Goal: Task Accomplishment & Management: Complete application form

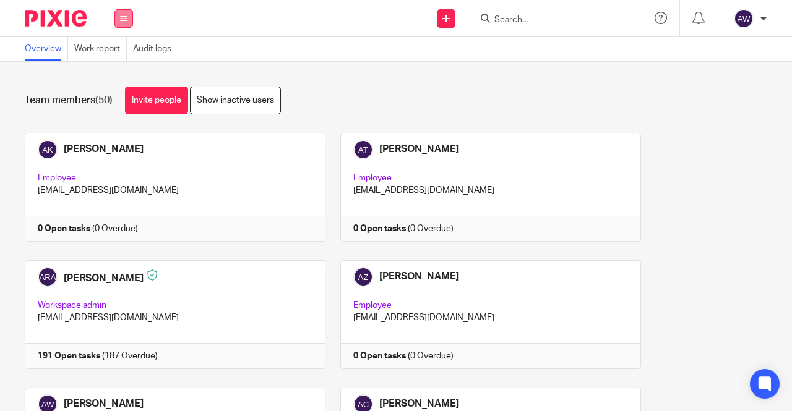
click at [119, 13] on button at bounding box center [123, 18] width 19 height 19
click at [117, 56] on link "Work" at bounding box center [117, 57] width 20 height 9
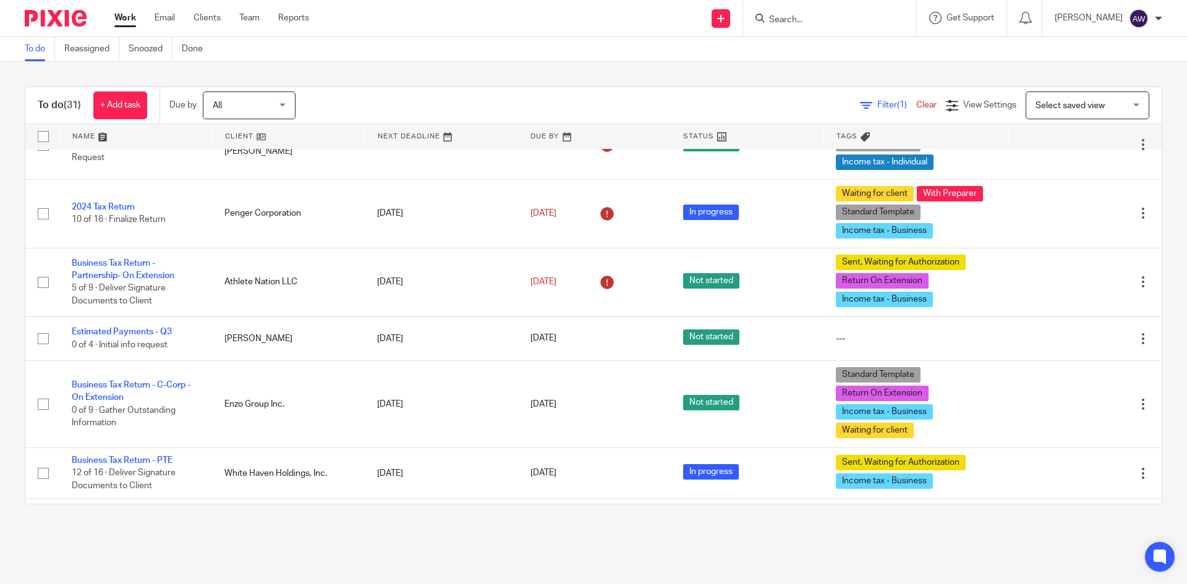
scroll to position [433, 0]
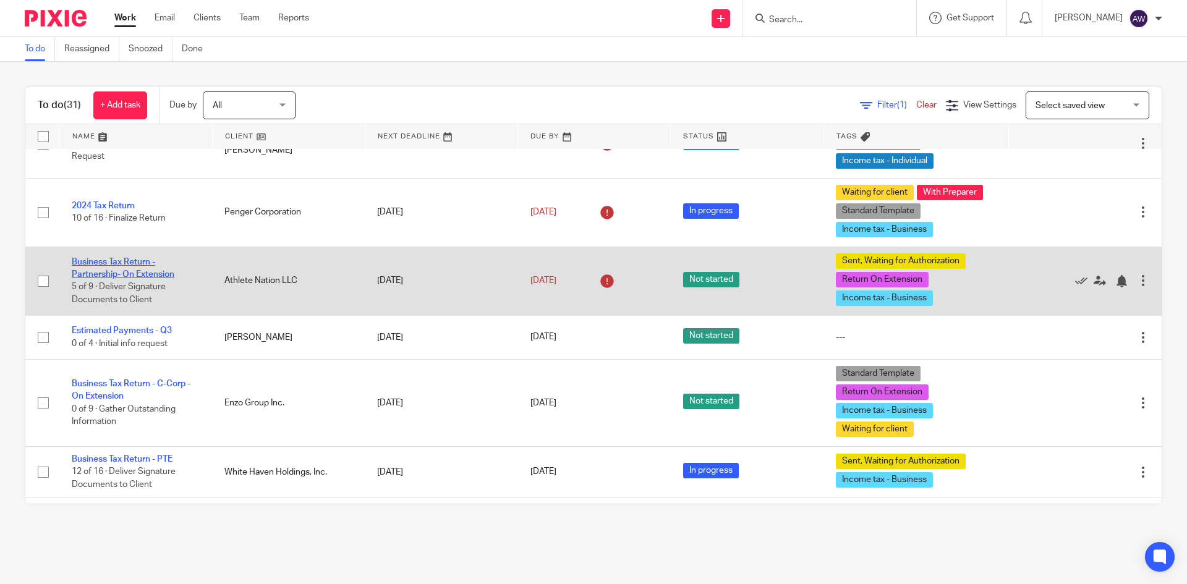
click at [122, 271] on link "Business Tax Return - Partnership- On Extension" at bounding box center [123, 268] width 103 height 21
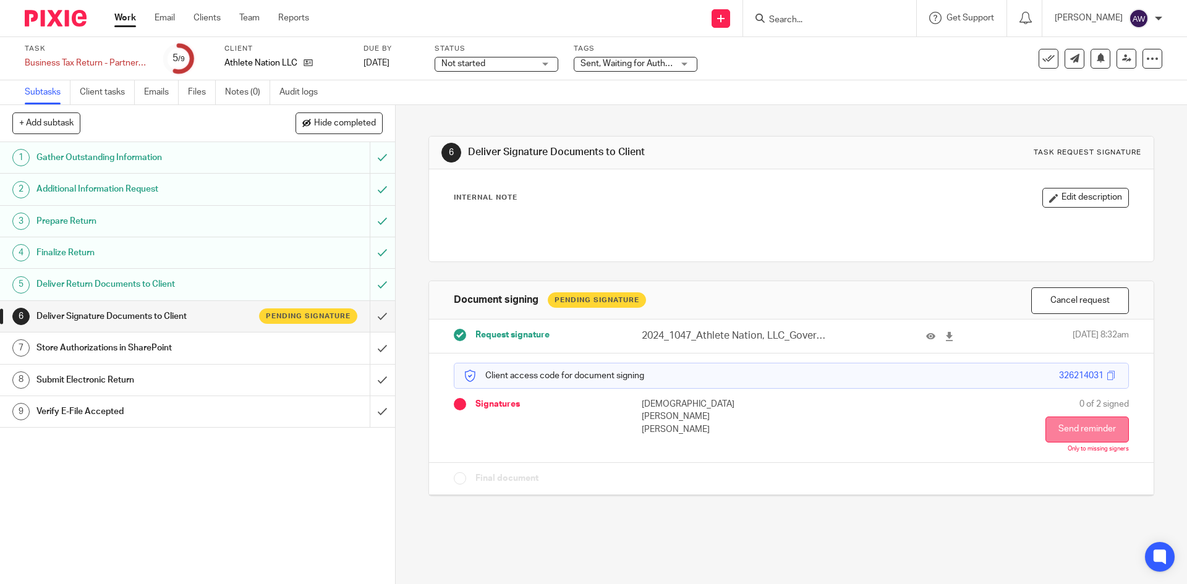
click at [1066, 441] on button "Send reminder" at bounding box center [1087, 430] width 83 height 26
click at [117, 12] on link "Work" at bounding box center [125, 18] width 22 height 12
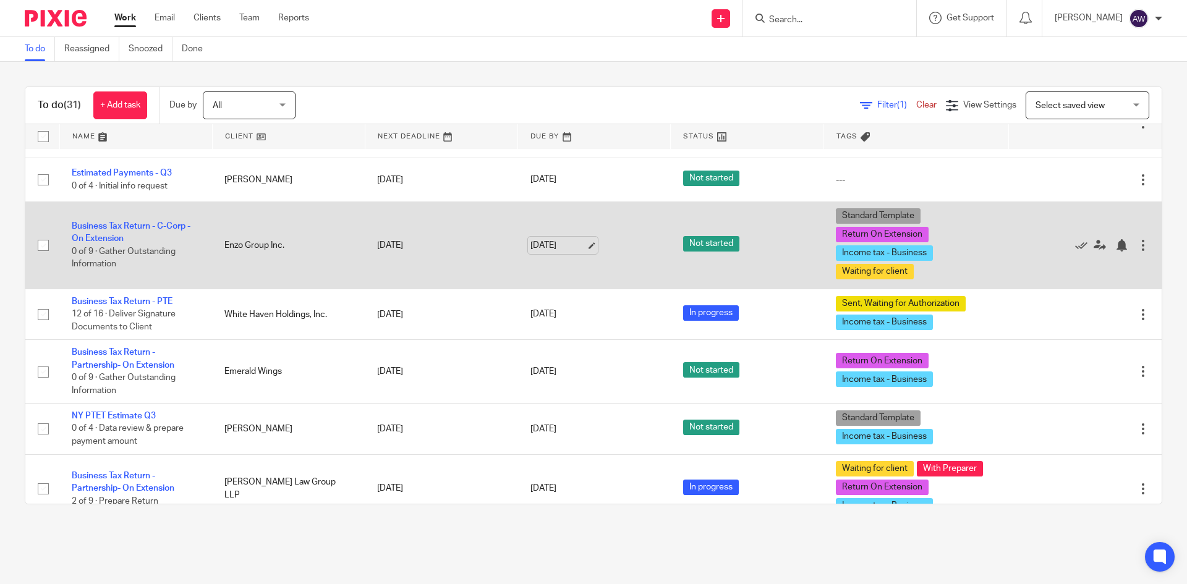
scroll to position [618, 0]
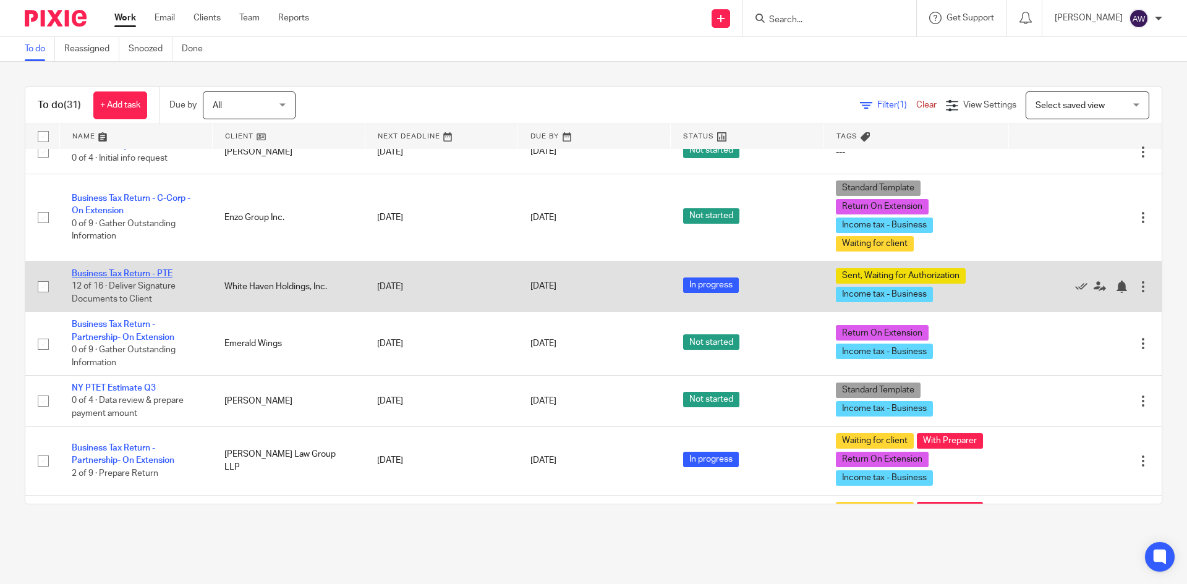
click at [161, 275] on link "Business Tax Return - PTE" at bounding box center [122, 274] width 101 height 9
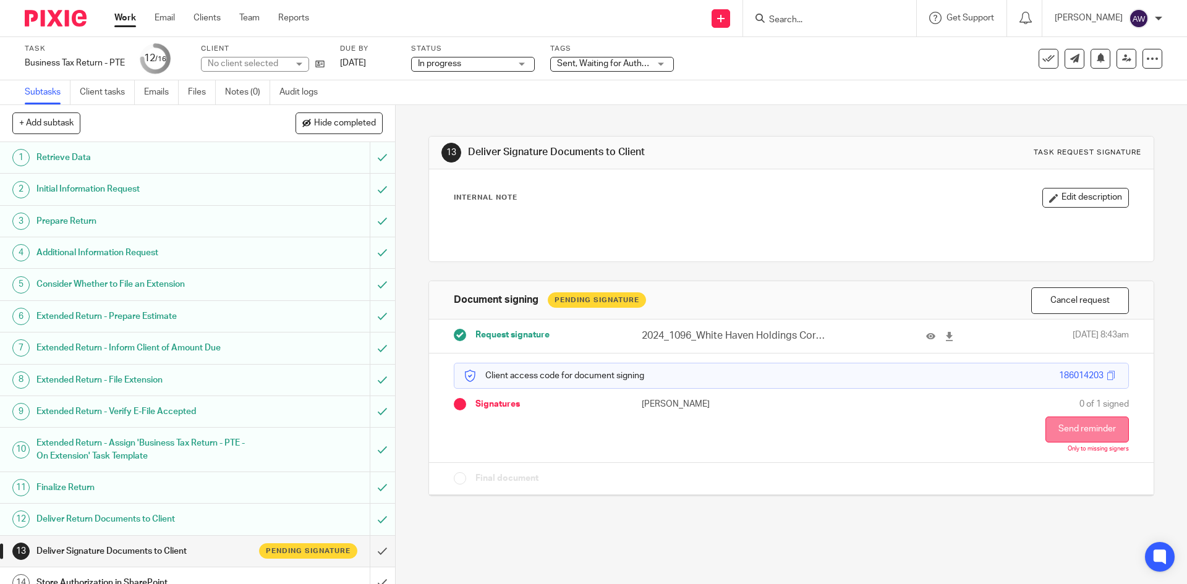
click at [1061, 424] on button "Send reminder" at bounding box center [1087, 430] width 83 height 26
click at [121, 12] on link "Work" at bounding box center [125, 18] width 22 height 12
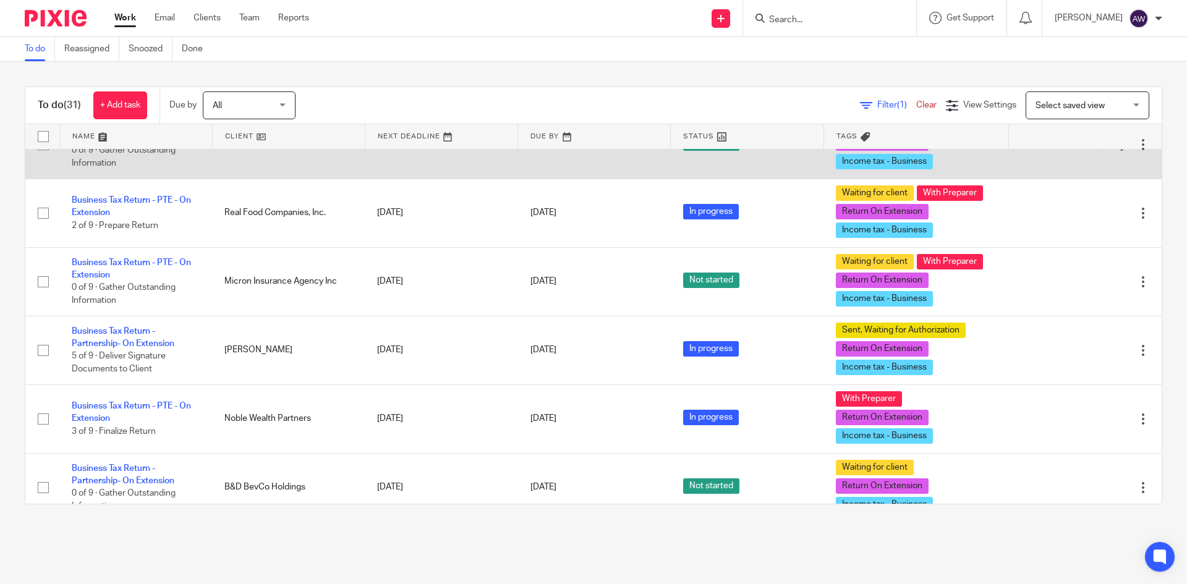
scroll to position [1175, 0]
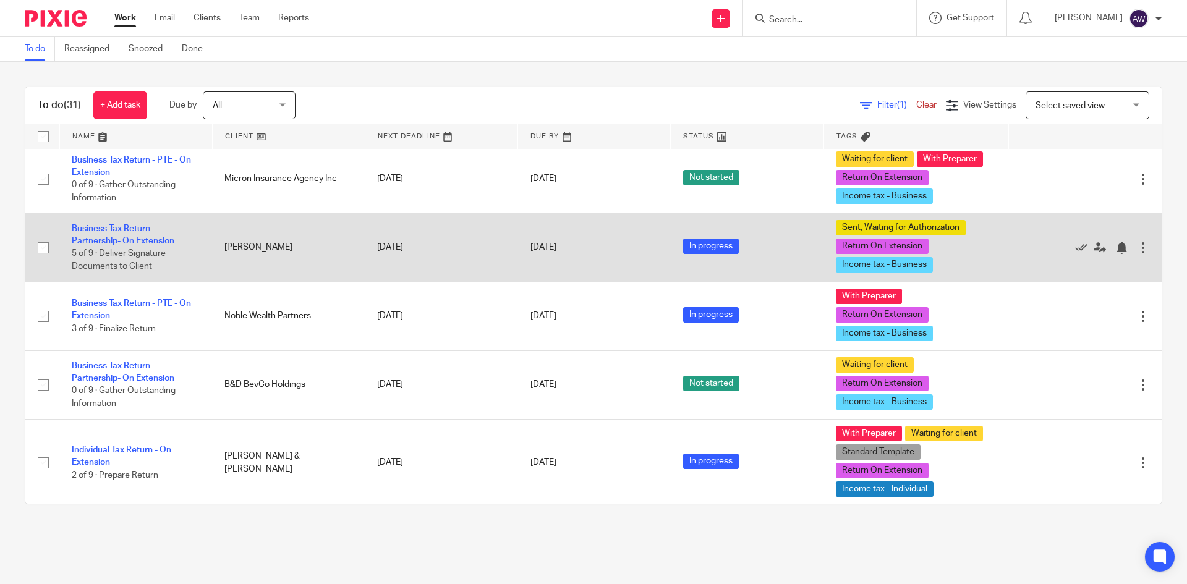
click at [111, 233] on td "Business Tax Return - Partnership- On Extension 5 of 9 · Deliver Signature Docu…" at bounding box center [135, 247] width 153 height 69
click at [117, 227] on link "Business Tax Return - Partnership- On Extension" at bounding box center [123, 234] width 103 height 21
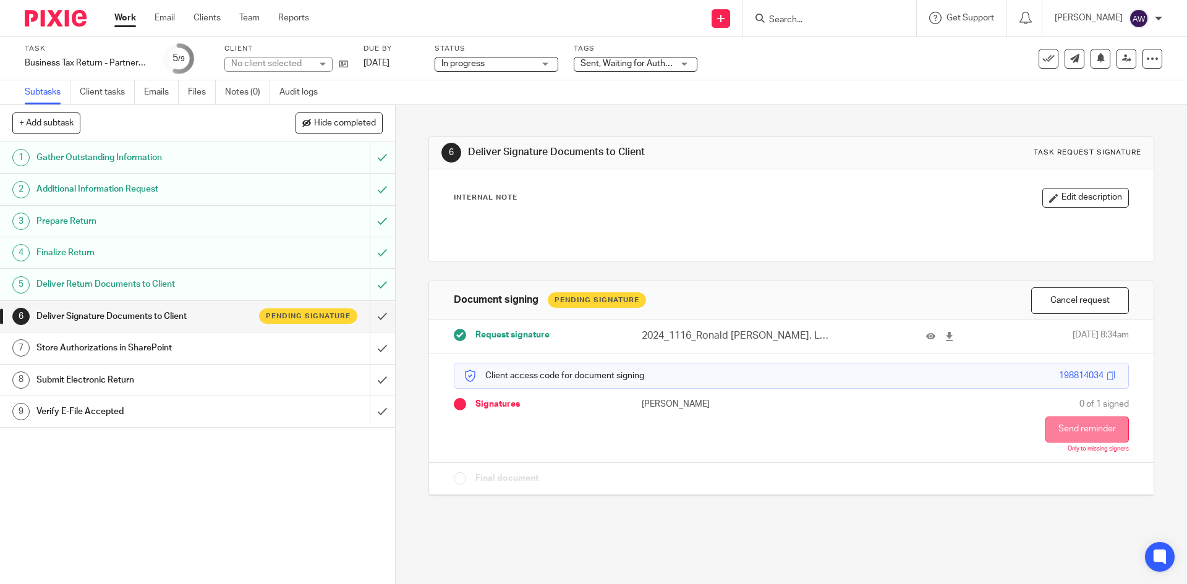
click at [1060, 430] on button "Send reminder" at bounding box center [1087, 430] width 83 height 26
click at [127, 18] on link "Work" at bounding box center [125, 18] width 22 height 12
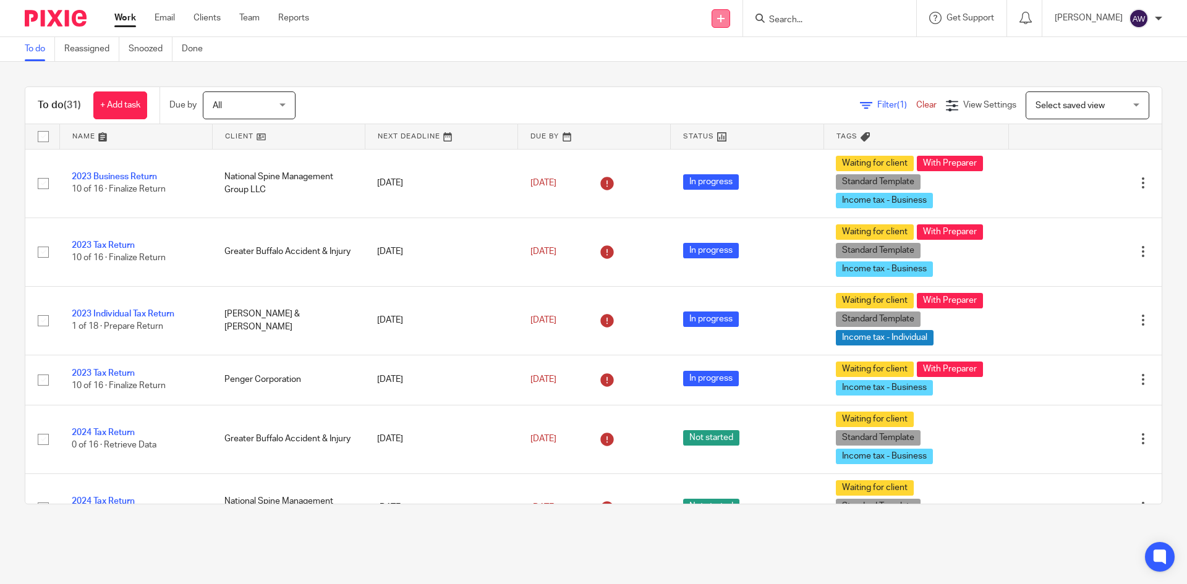
click at [725, 16] on icon at bounding box center [720, 18] width 7 height 7
click at [725, 99] on link "Add client" at bounding box center [724, 94] width 87 height 18
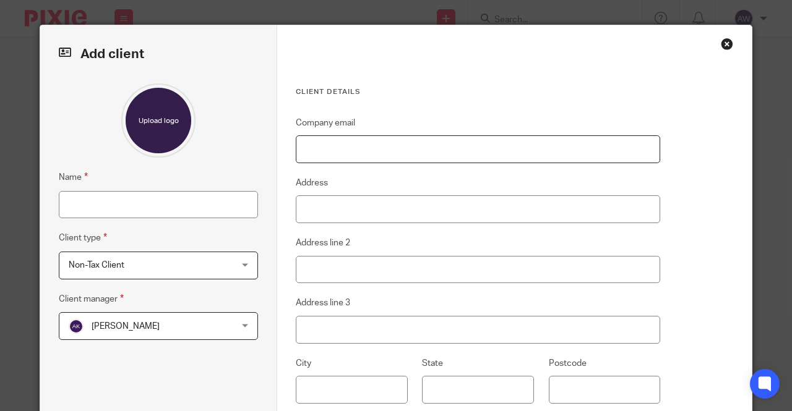
click at [401, 152] on input "Company email" at bounding box center [478, 149] width 364 height 28
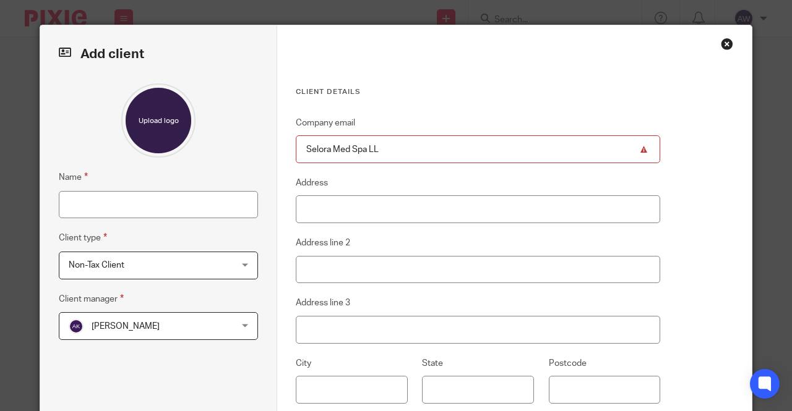
type input "Selora Med Spa LLC"
drag, startPoint x: 401, startPoint y: 152, endPoint x: 255, endPoint y: 166, distance: 146.7
click at [255, 166] on div "Add client Name Client type Non-Tax Client Non-Tax Client Non-Tax Client Indivi…" at bounding box center [395, 288] width 711 height 526
click at [146, 207] on input "Name" at bounding box center [158, 205] width 199 height 28
paste input "Selora Med Spa LLC"
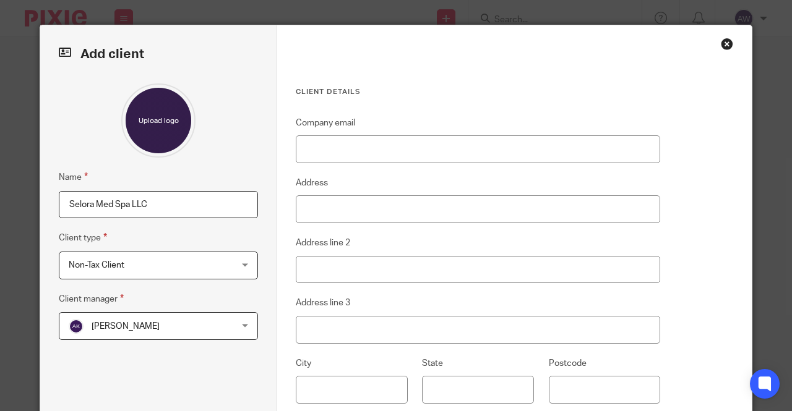
type input "Selora Med Spa LLC"
click at [157, 275] on span "Non-Tax Client" at bounding box center [144, 265] width 151 height 26
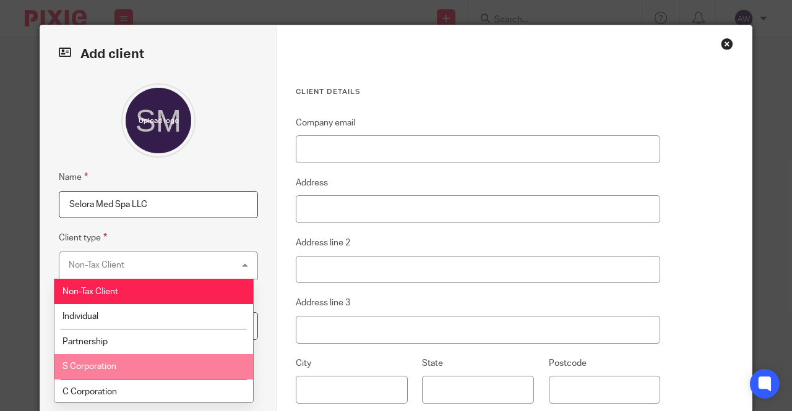
click at [109, 364] on span "S Corporation" at bounding box center [89, 366] width 54 height 9
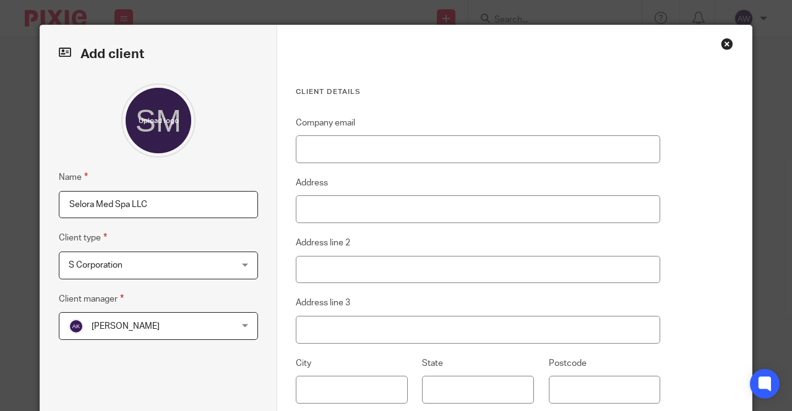
click at [178, 317] on span "Adriel Kornschuh" at bounding box center [144, 326] width 151 height 26
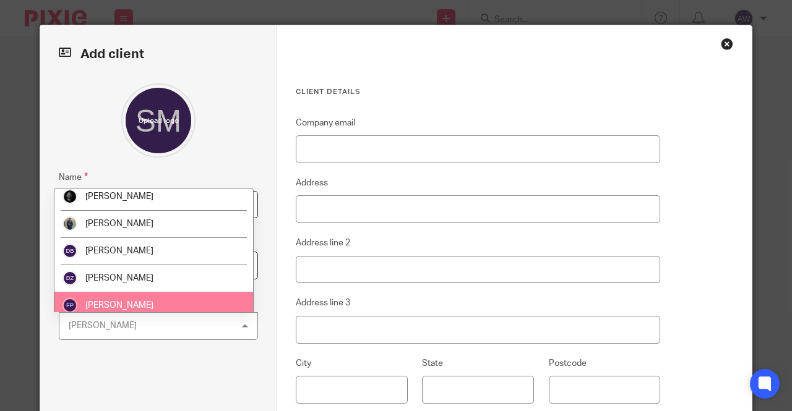
scroll to position [309, 0]
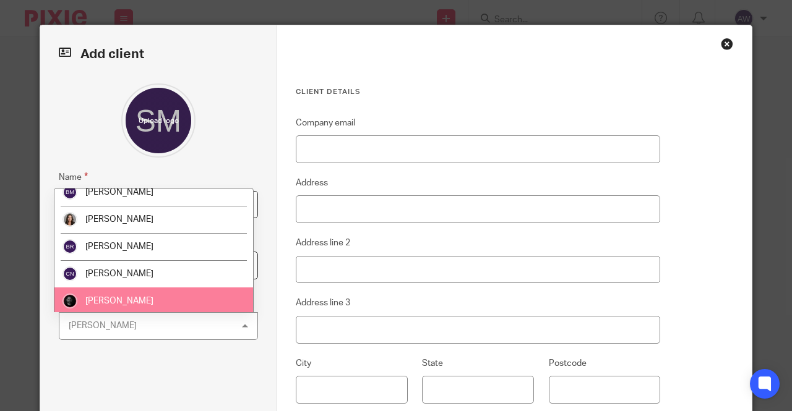
click at [109, 291] on li "Chris Nowicki" at bounding box center [153, 301] width 199 height 27
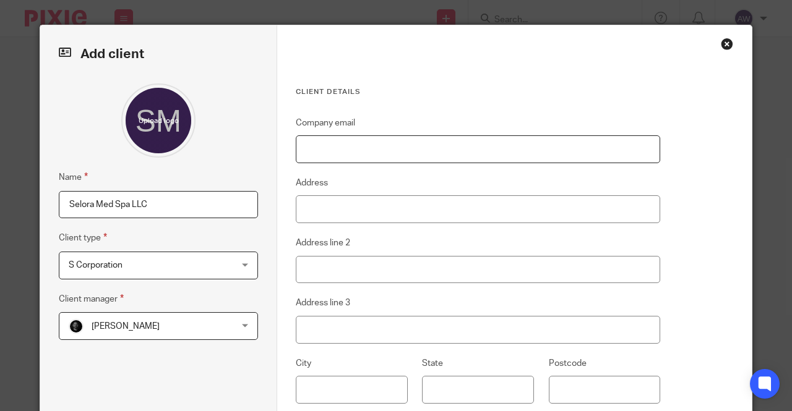
click at [357, 152] on input "Company email" at bounding box center [478, 149] width 364 height 28
drag, startPoint x: 359, startPoint y: 143, endPoint x: 350, endPoint y: 147, distance: 9.4
click at [359, 143] on input "Company email" at bounding box center [478, 149] width 364 height 28
paste input "pal_amandeep@hotmail.com"
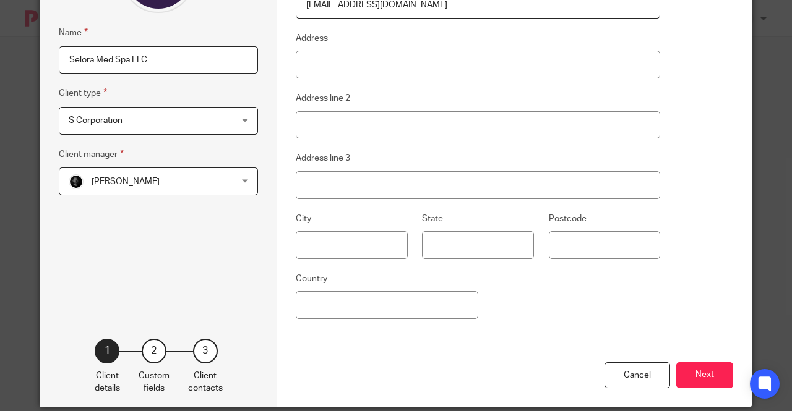
scroll to position [165, 0]
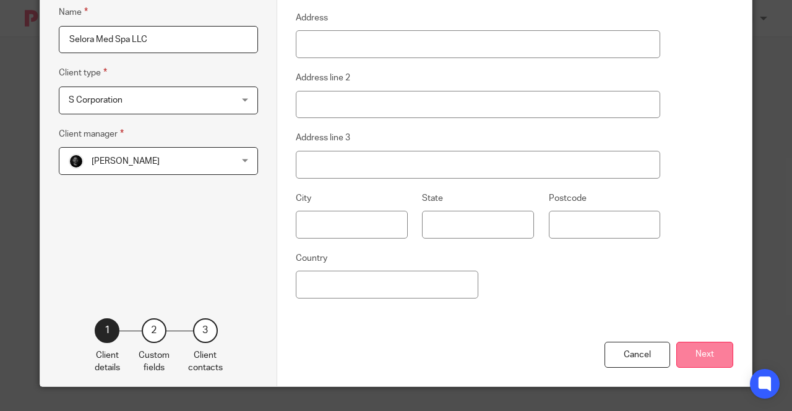
type input "pal_amandeep@hotmail.com"
click at [702, 356] on button "Next" at bounding box center [704, 355] width 57 height 27
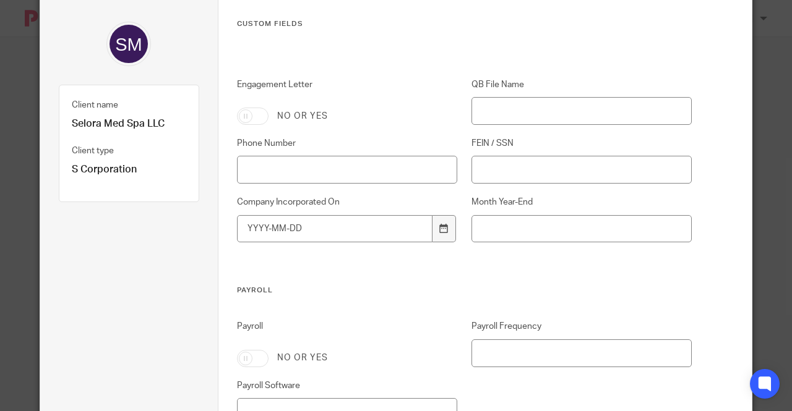
scroll to position [0, 0]
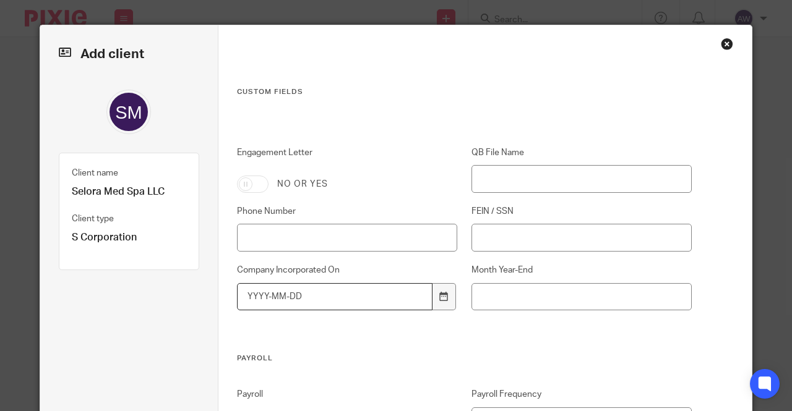
click at [250, 288] on input "Company Incorporated On" at bounding box center [334, 297] width 195 height 28
type input "2025-05-16"
click at [527, 164] on div "QB File Name" at bounding box center [574, 170] width 235 height 46
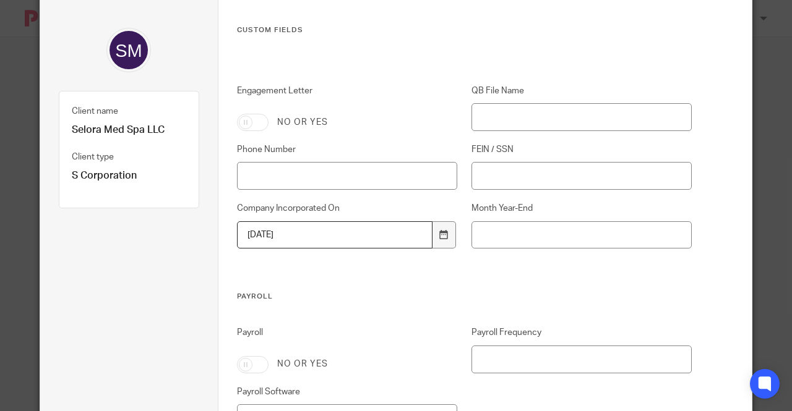
click at [241, 116] on input "Engagement Letter" at bounding box center [253, 122] width 32 height 17
checkbox input "true"
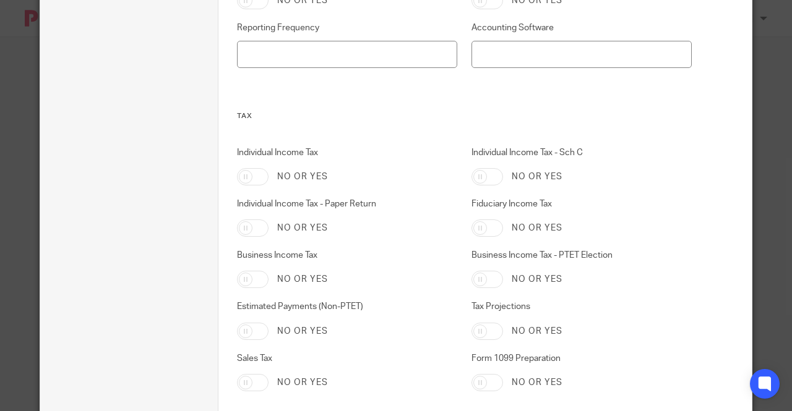
scroll to position [680, 0]
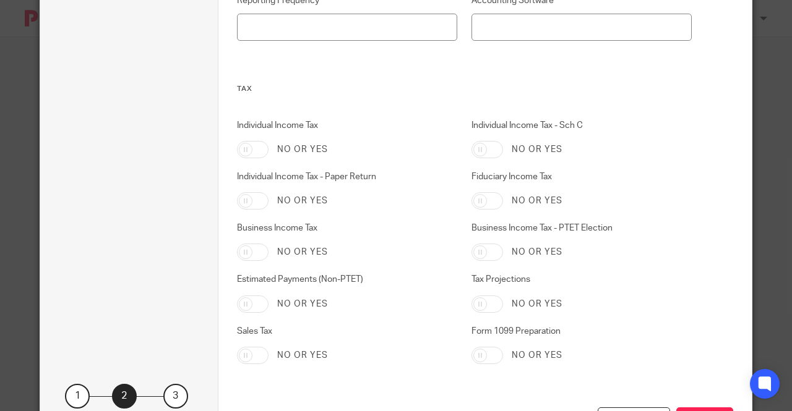
click at [242, 255] on input "Business Income Tax" at bounding box center [253, 252] width 32 height 17
checkbox input "true"
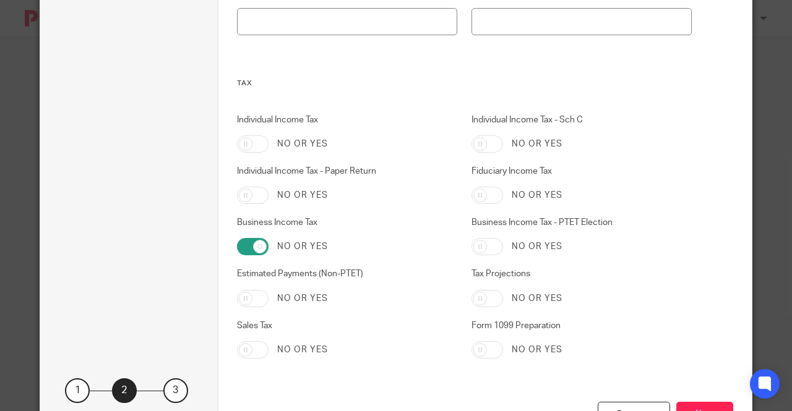
scroll to position [746, 0]
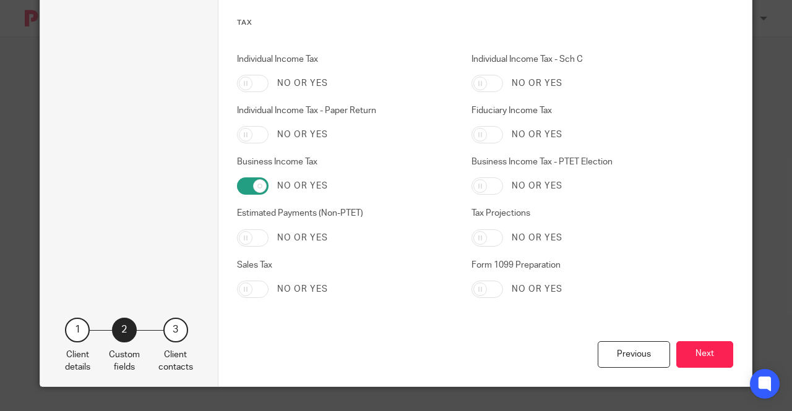
click at [690, 342] on button "Next" at bounding box center [704, 354] width 57 height 27
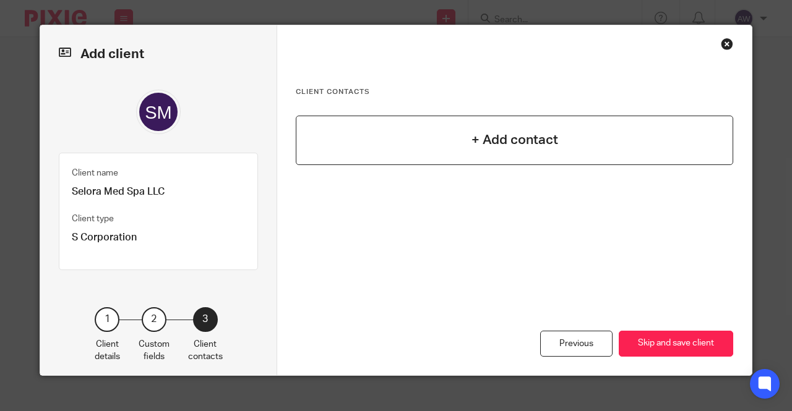
click at [528, 148] on h4 "+ Add contact" at bounding box center [514, 139] width 87 height 19
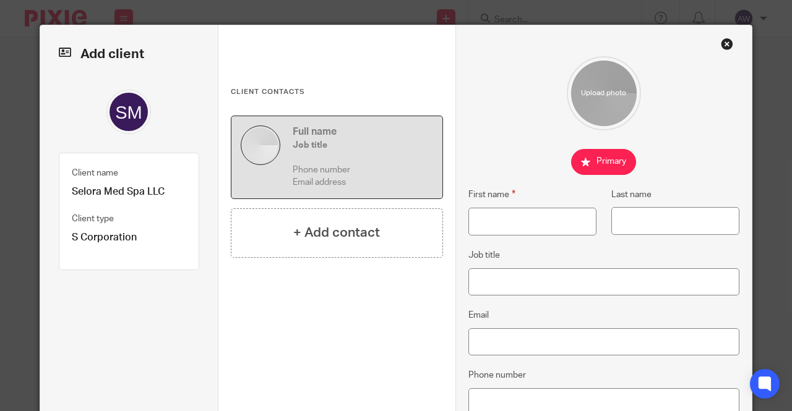
drag, startPoint x: 518, startPoint y: 208, endPoint x: 515, endPoint y: 216, distance: 8.6
click at [518, 209] on fieldset "First name" at bounding box center [524, 211] width 143 height 48
click at [511, 219] on input "First name" at bounding box center [532, 222] width 128 height 28
type input "Amandeep"
type input "Pal"
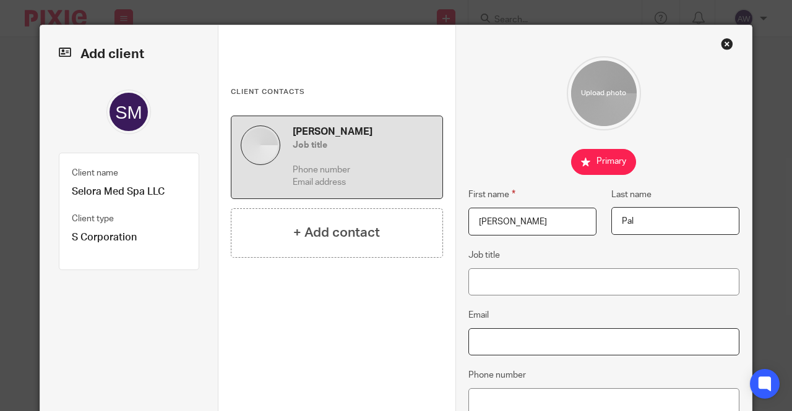
click at [505, 336] on input "Email" at bounding box center [603, 342] width 271 height 28
paste input "pal_amandeep@hotmail.com"
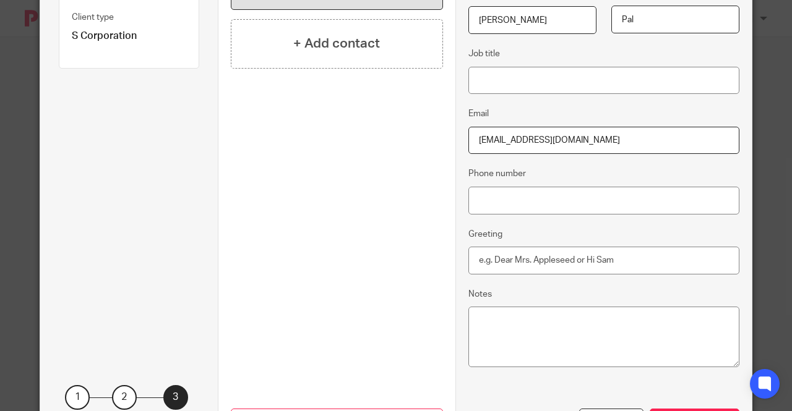
scroll to position [268, 0]
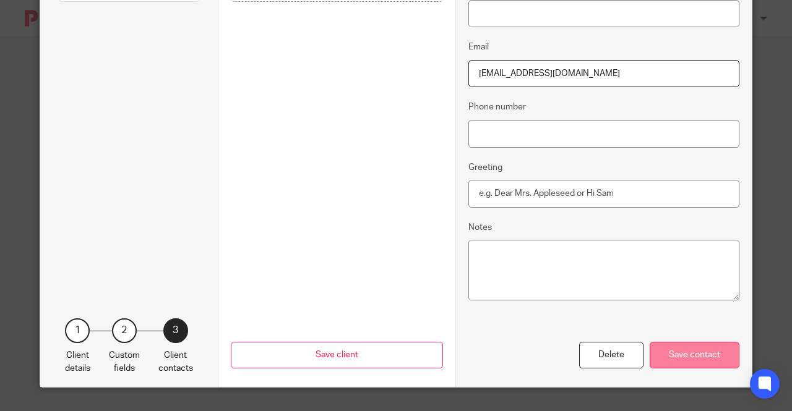
type input "pal_amandeep@hotmail.com"
click at [709, 358] on div "Save contact" at bounding box center [694, 355] width 90 height 27
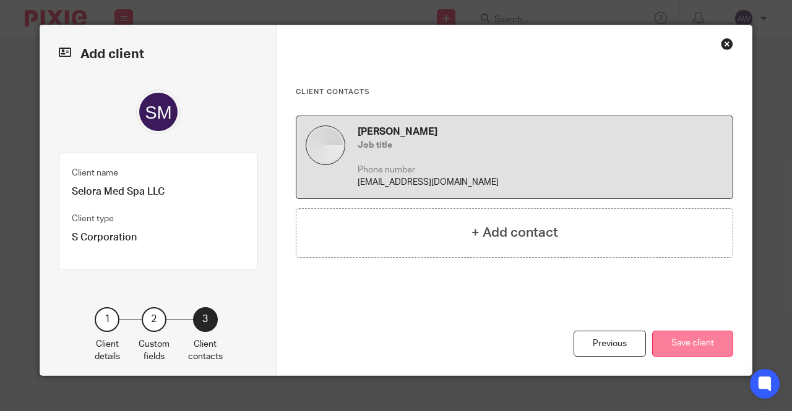
click at [703, 348] on button "Save client" at bounding box center [692, 344] width 81 height 27
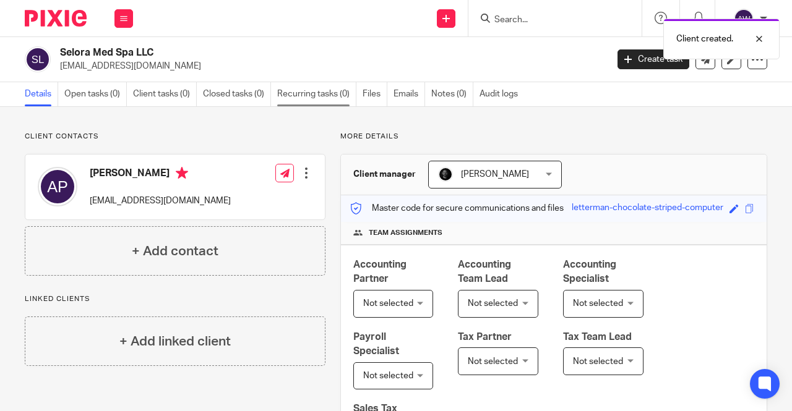
click at [312, 101] on link "Recurring tasks (0)" at bounding box center [316, 94] width 79 height 24
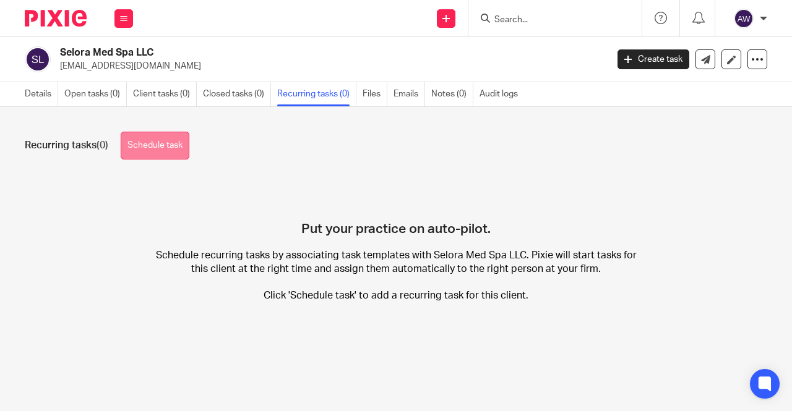
click at [142, 148] on link "Schedule task" at bounding box center [155, 146] width 69 height 28
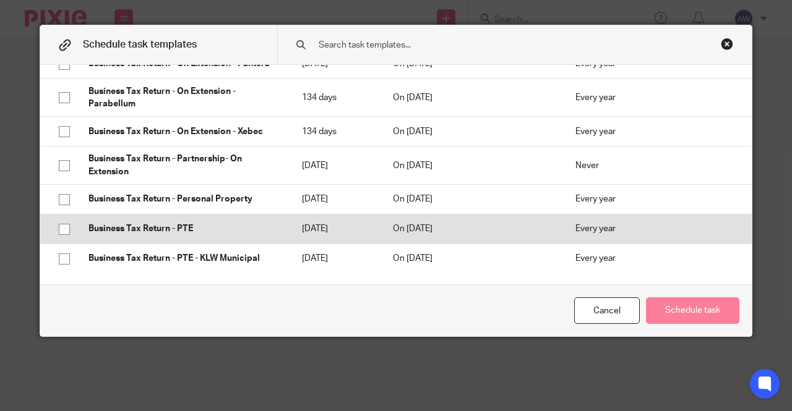
scroll to position [3278, 0]
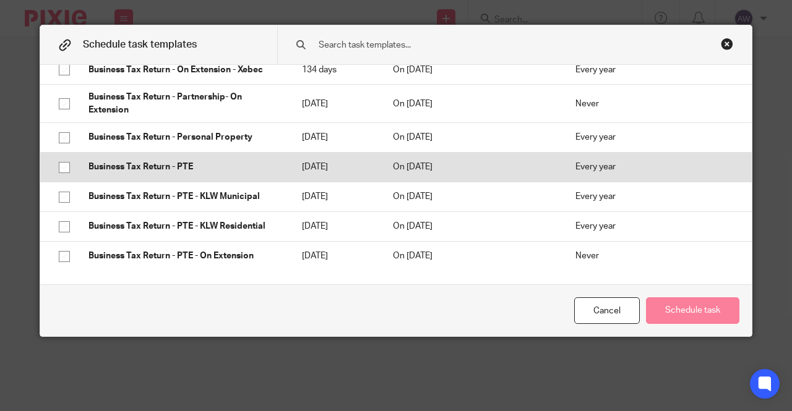
click at [58, 165] on input "checkbox" at bounding box center [65, 168] width 24 height 24
checkbox input "true"
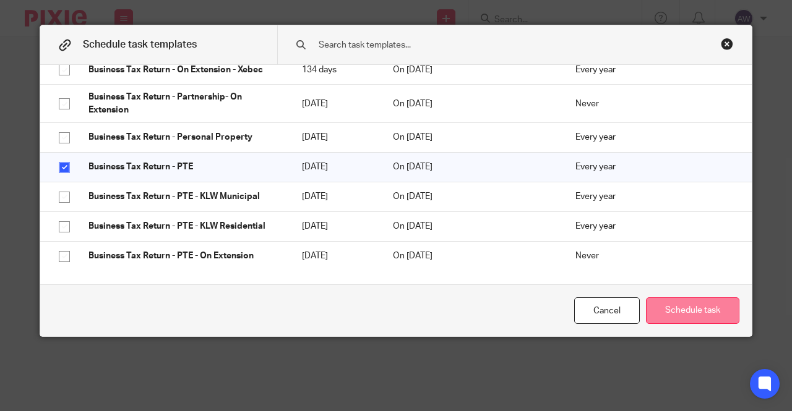
click at [678, 310] on button "Schedule task" at bounding box center [692, 310] width 93 height 27
click at [703, 305] on button "Schedule task" at bounding box center [692, 310] width 93 height 27
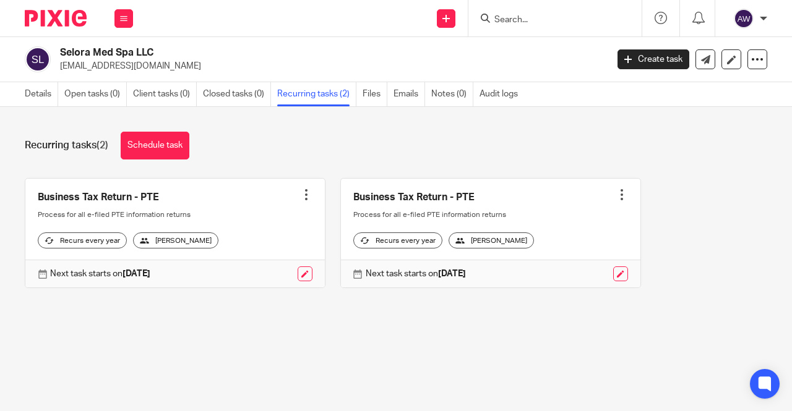
click at [300, 193] on div at bounding box center [306, 195] width 12 height 12
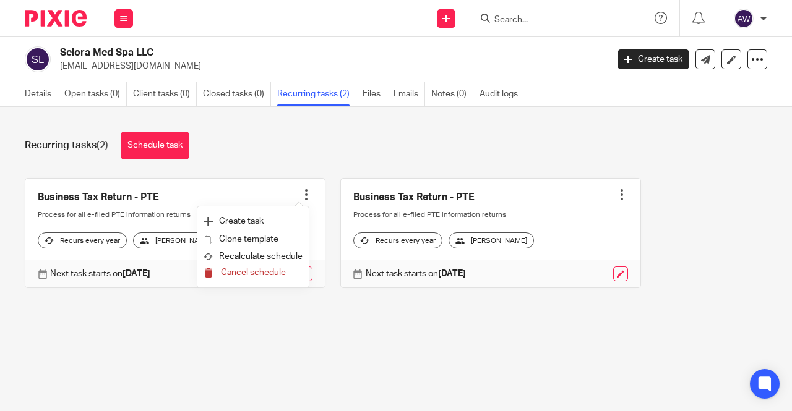
click at [263, 276] on span "Cancel schedule" at bounding box center [253, 272] width 65 height 9
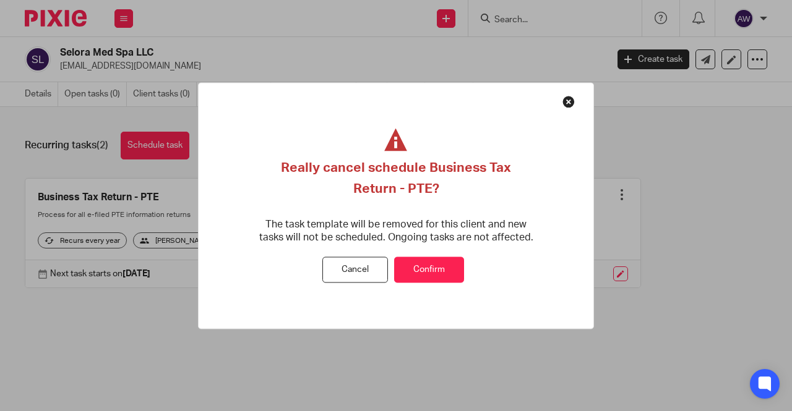
click at [428, 271] on button "Confirm" at bounding box center [429, 270] width 70 height 27
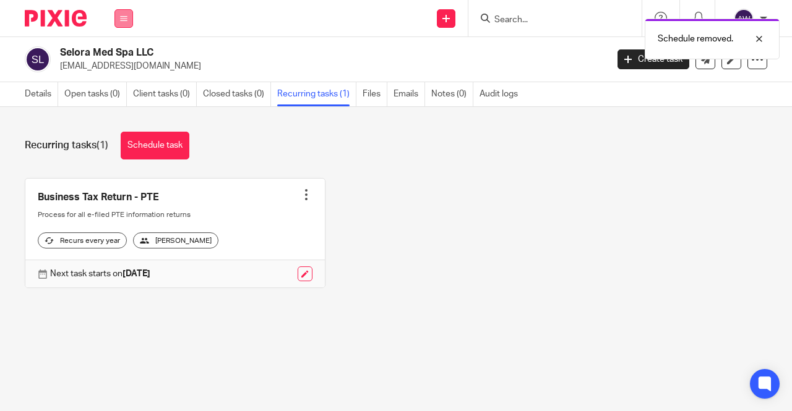
click at [118, 24] on button at bounding box center [123, 18] width 19 height 19
click at [119, 56] on link "Work" at bounding box center [117, 57] width 20 height 9
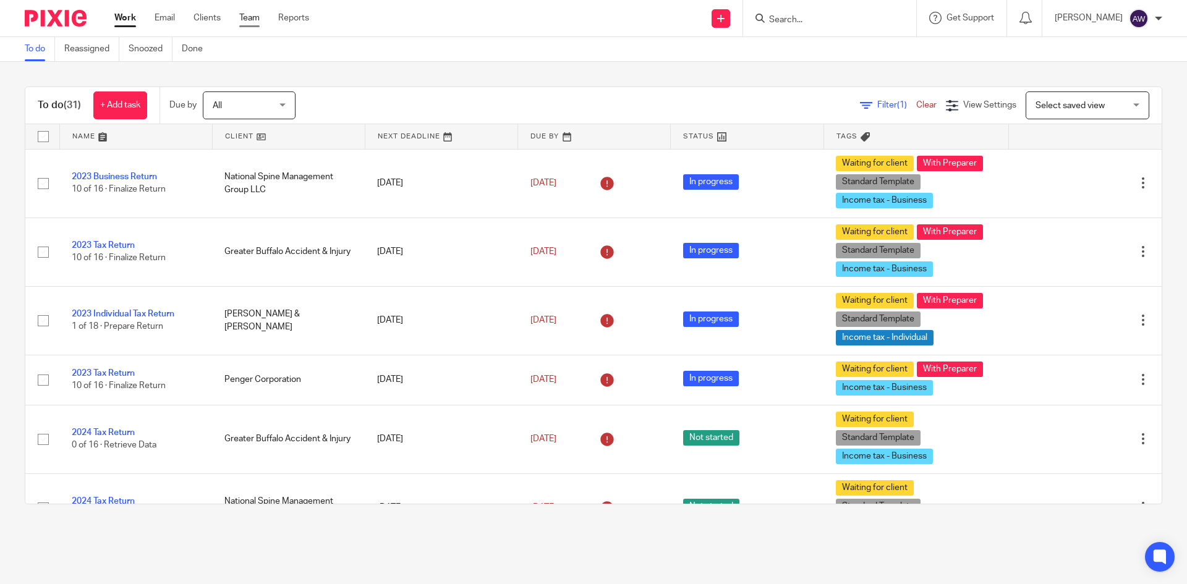
click at [247, 20] on link "Team" at bounding box center [249, 18] width 20 height 12
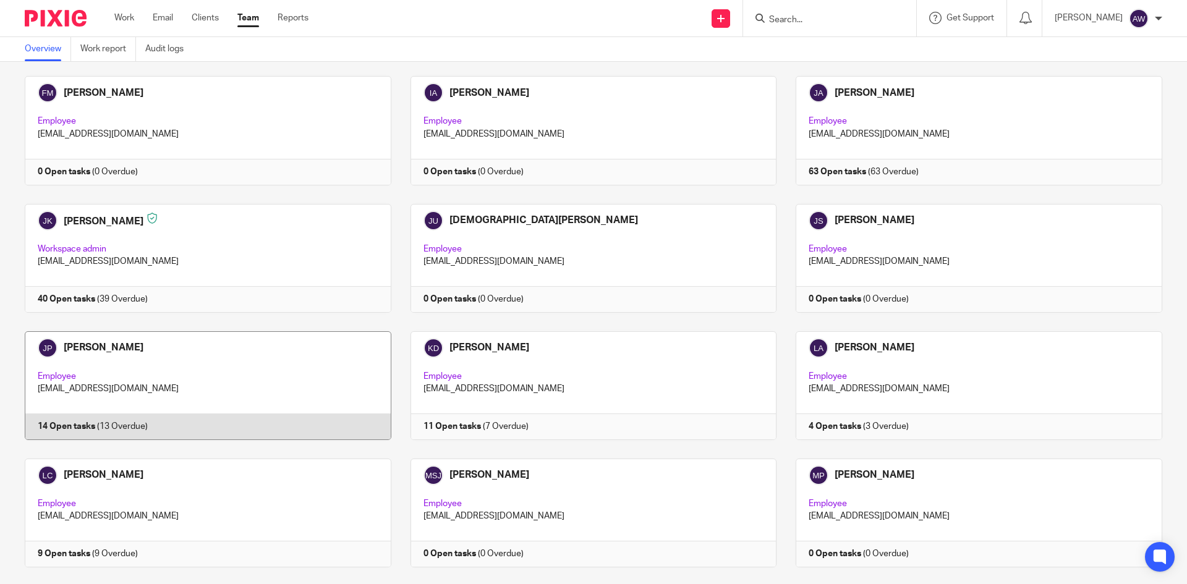
scroll to position [1175, 0]
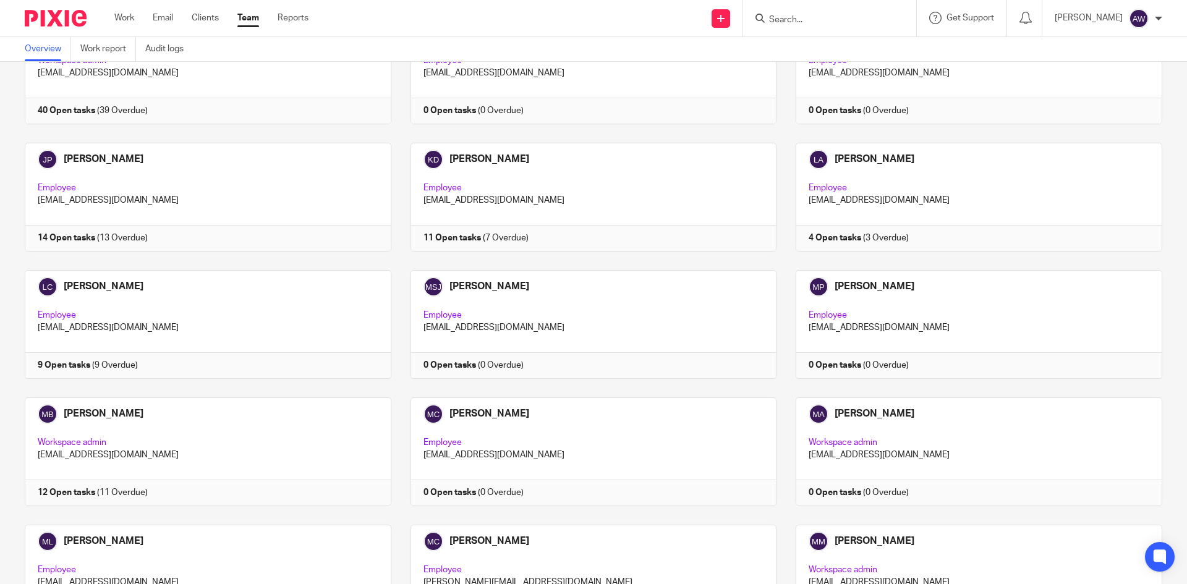
click at [746, 36] on div "Work Email Clients Team Reports Work Email Clients Team Reports Settings Send n…" at bounding box center [593, 18] width 1187 height 37
click at [799, 15] on input "Search" at bounding box center [823, 20] width 111 height 11
type input "ammune"
click at [813, 51] on link at bounding box center [843, 53] width 155 height 28
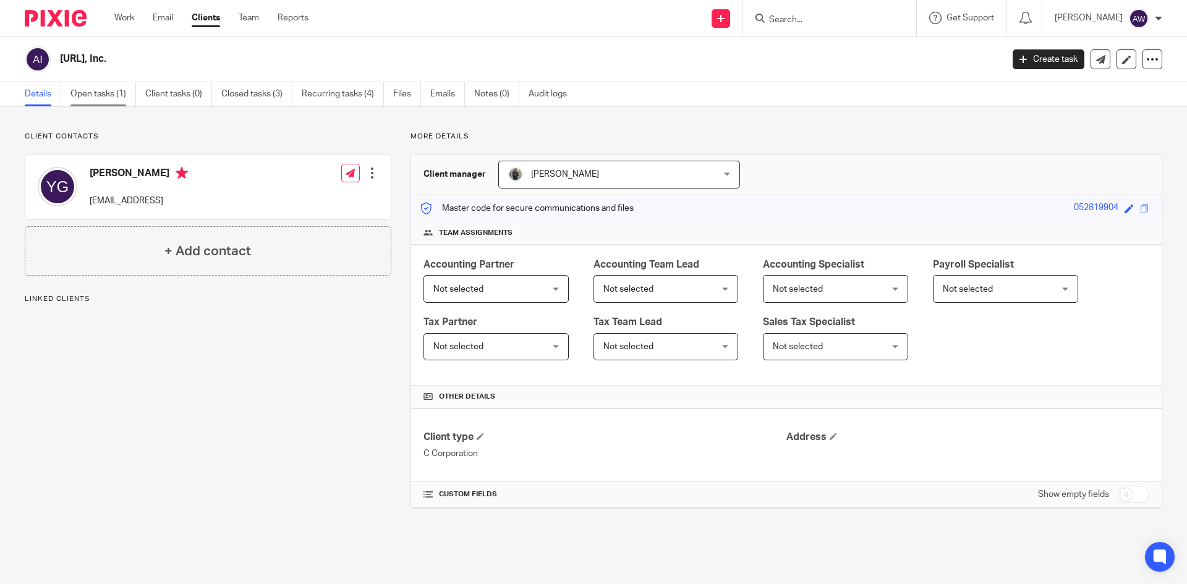
click at [117, 93] on link "Open tasks (1)" at bounding box center [104, 94] width 66 height 24
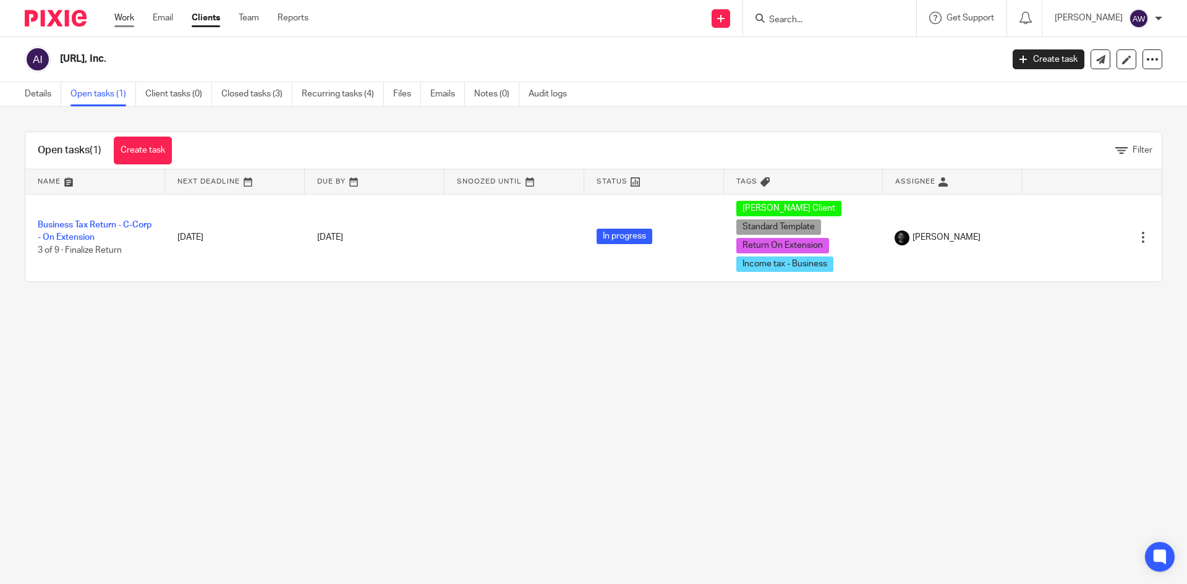
click at [129, 19] on link "Work" at bounding box center [124, 18] width 20 height 12
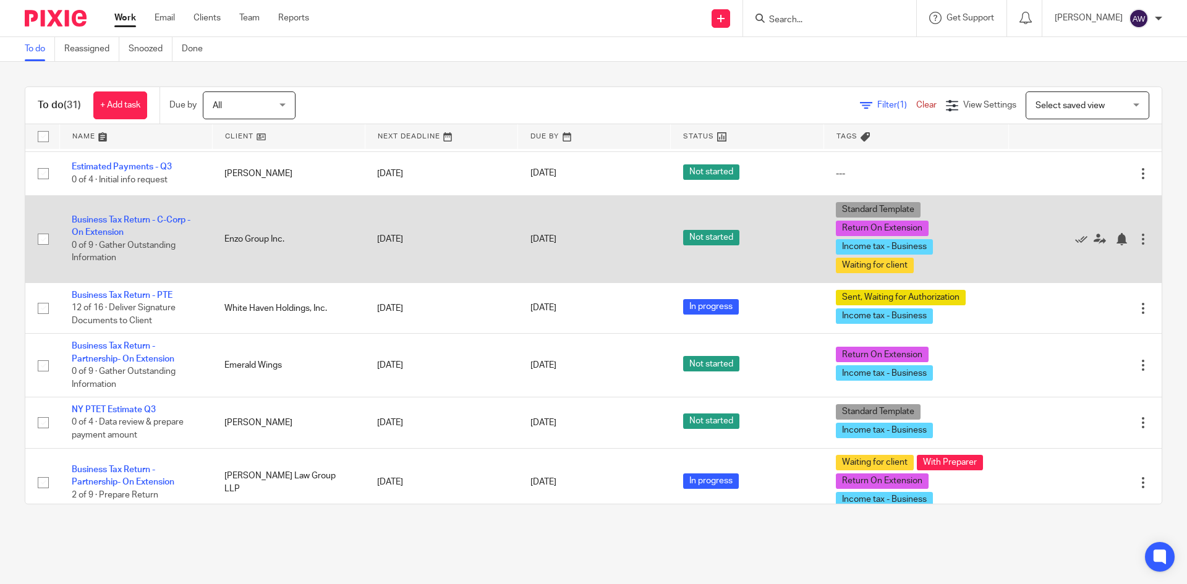
scroll to position [618, 0]
